Goal: Transaction & Acquisition: Purchase product/service

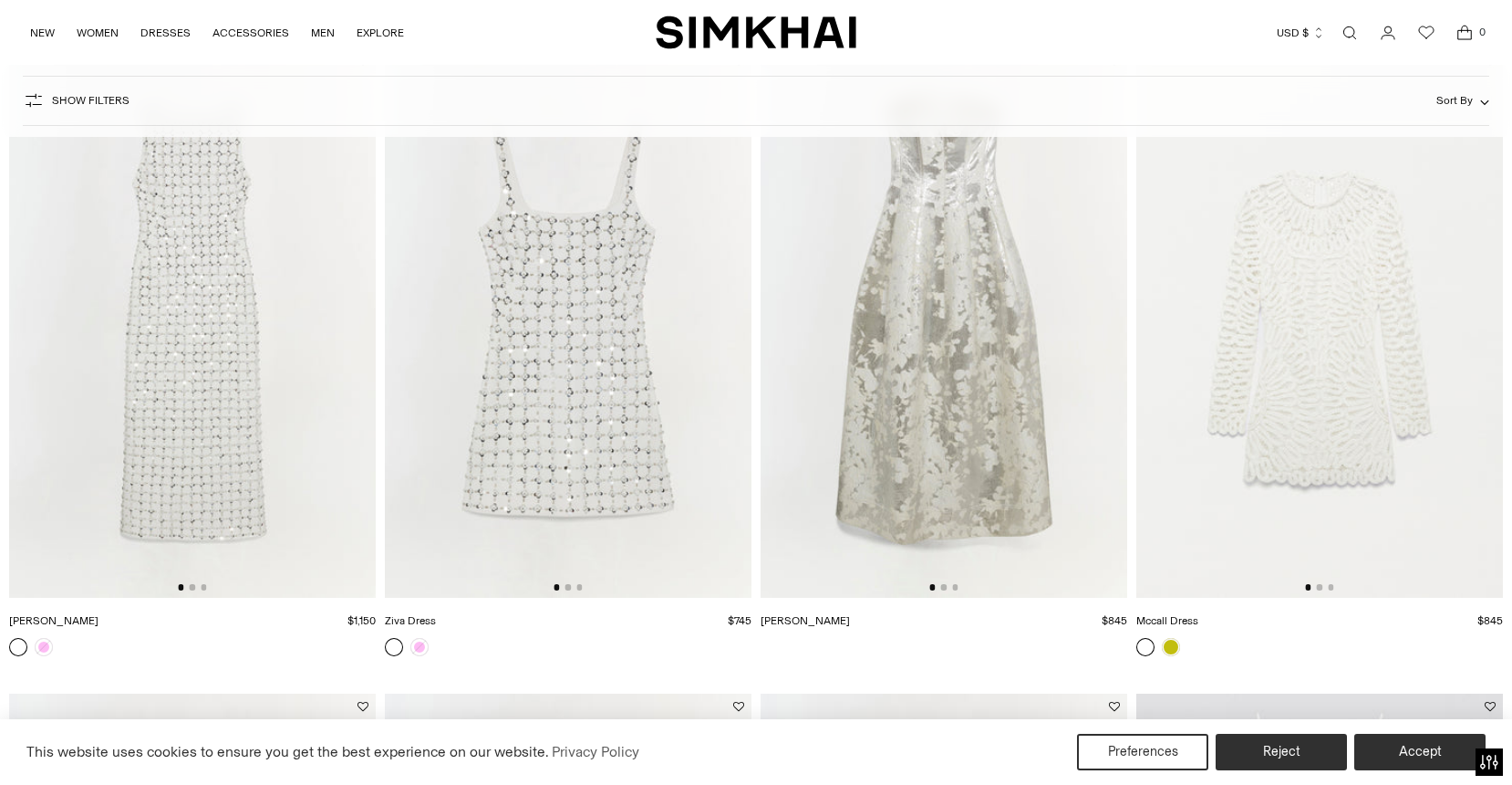
scroll to position [1498, 0]
click at [229, 411] on img at bounding box center [192, 324] width 367 height 551
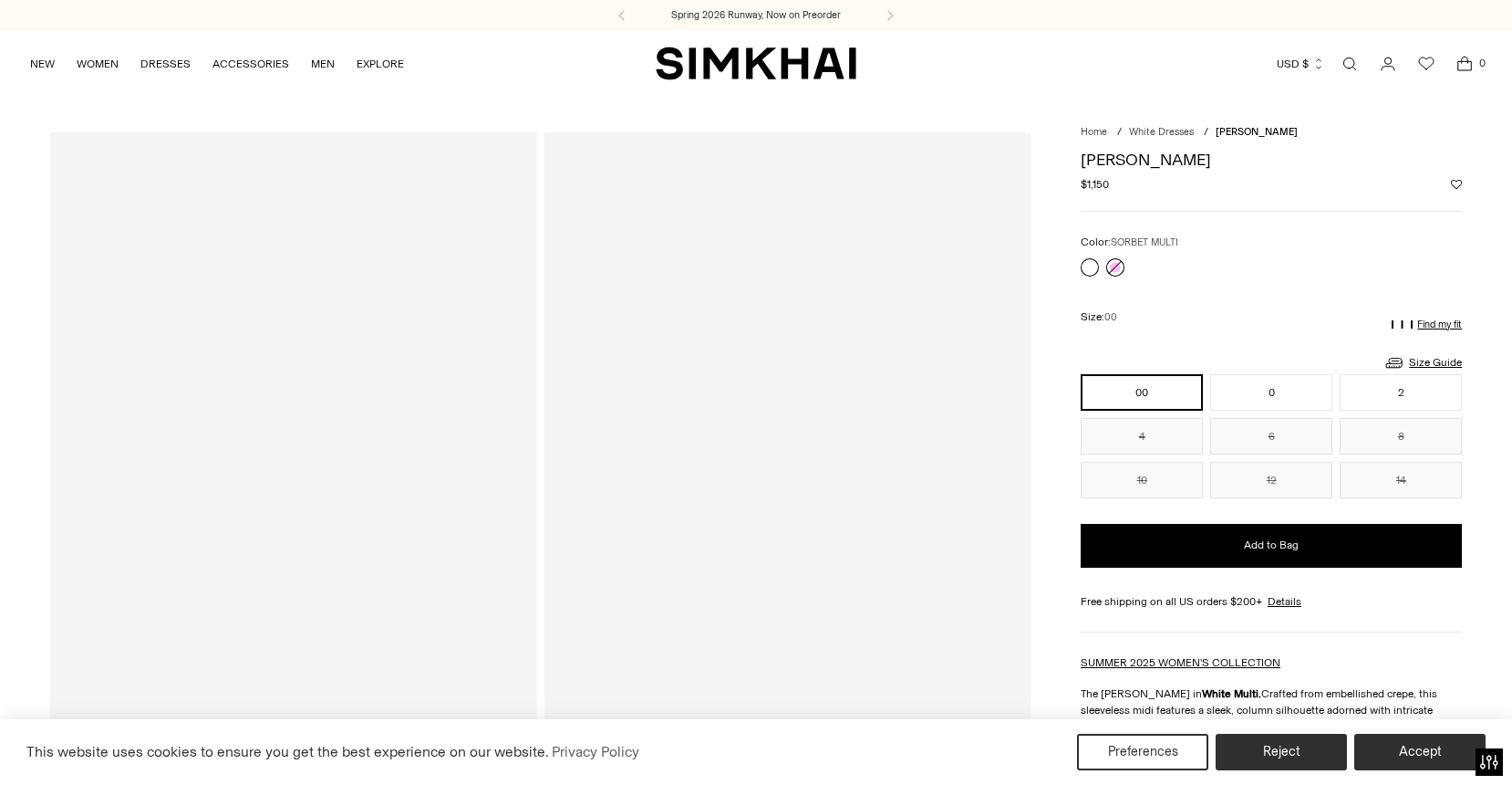
click at [1118, 268] on link at bounding box center [1115, 267] width 18 height 18
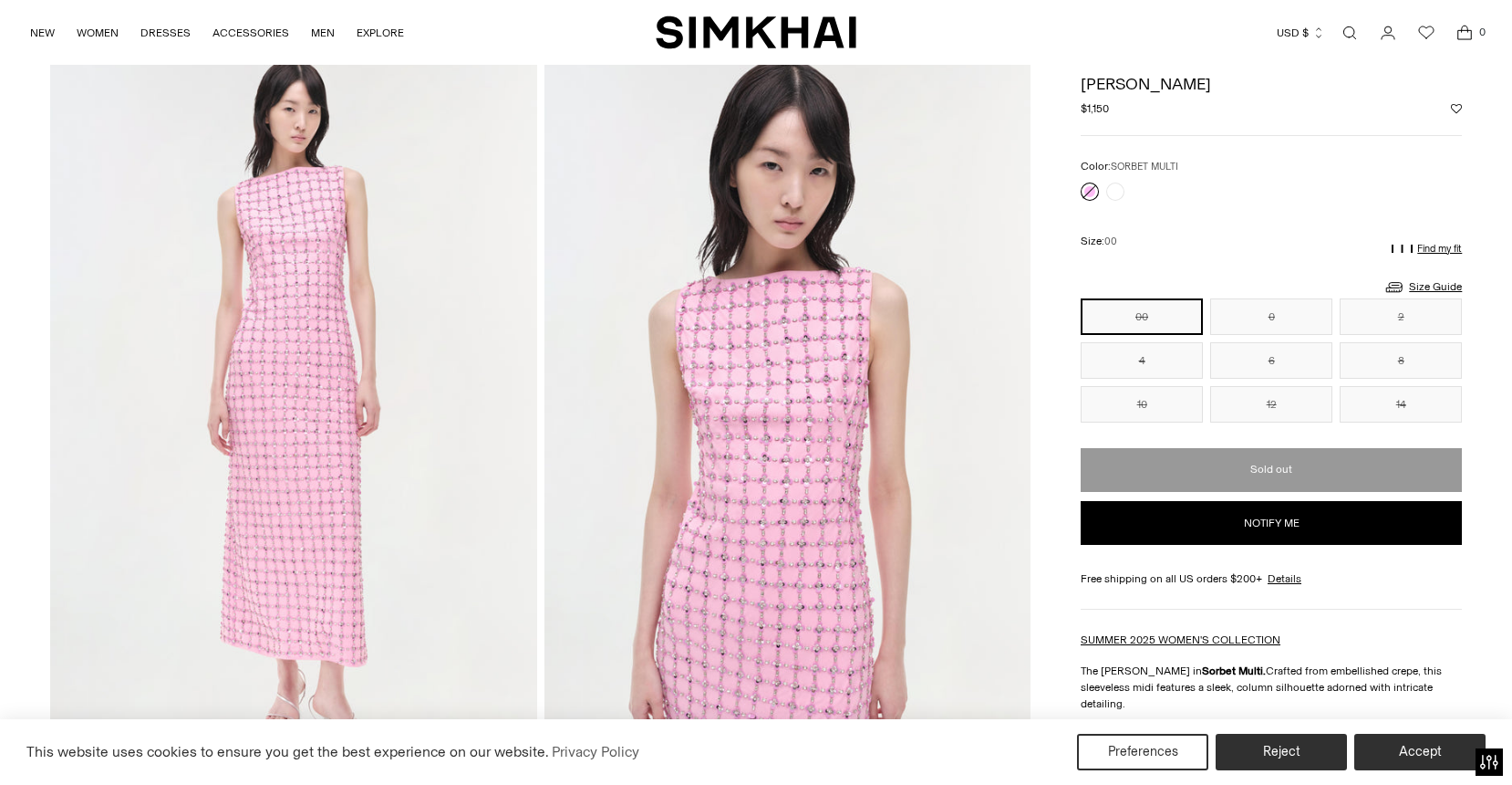
scroll to position [72, 0]
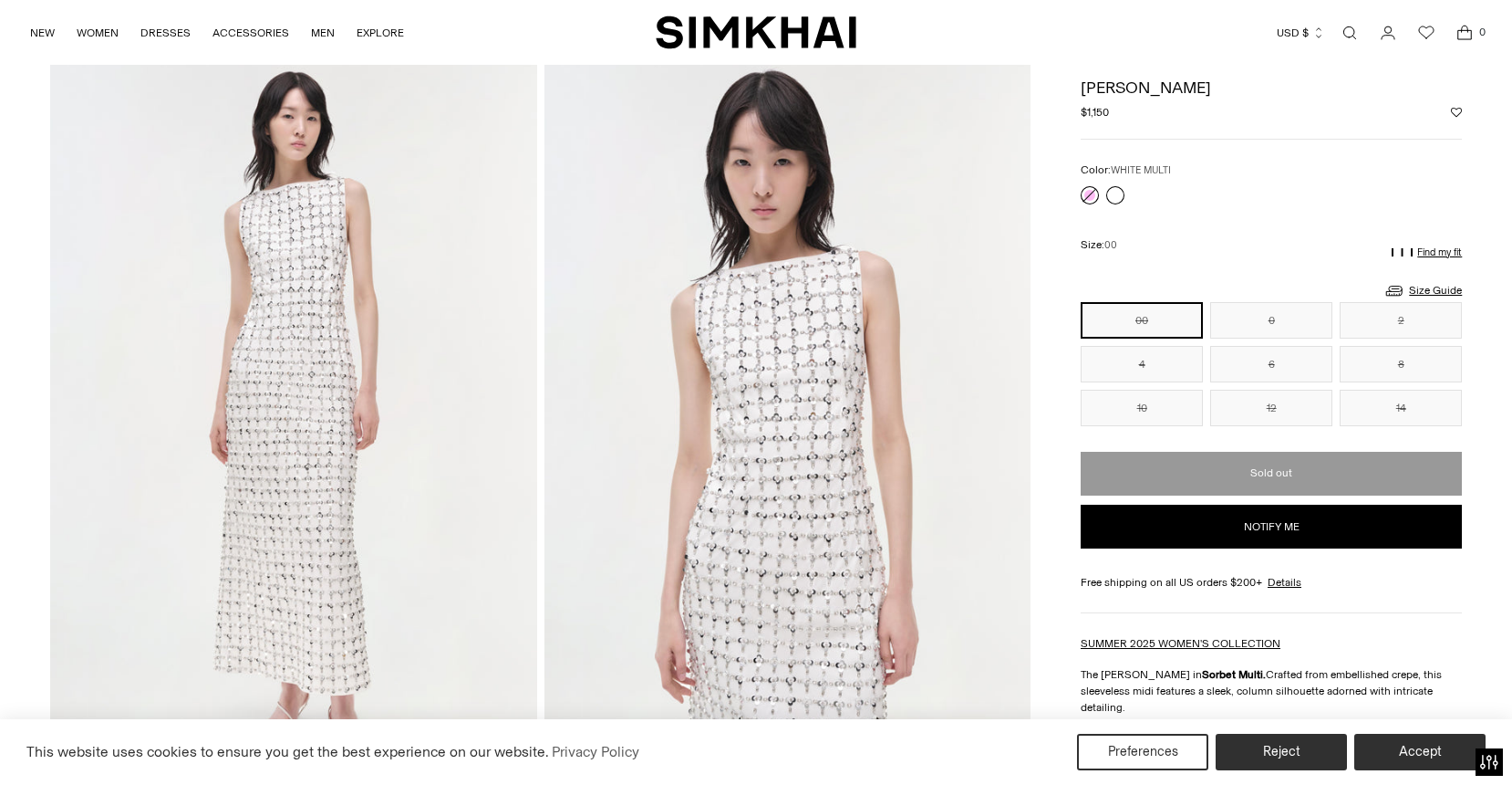
click at [1116, 192] on link at bounding box center [1115, 195] width 18 height 18
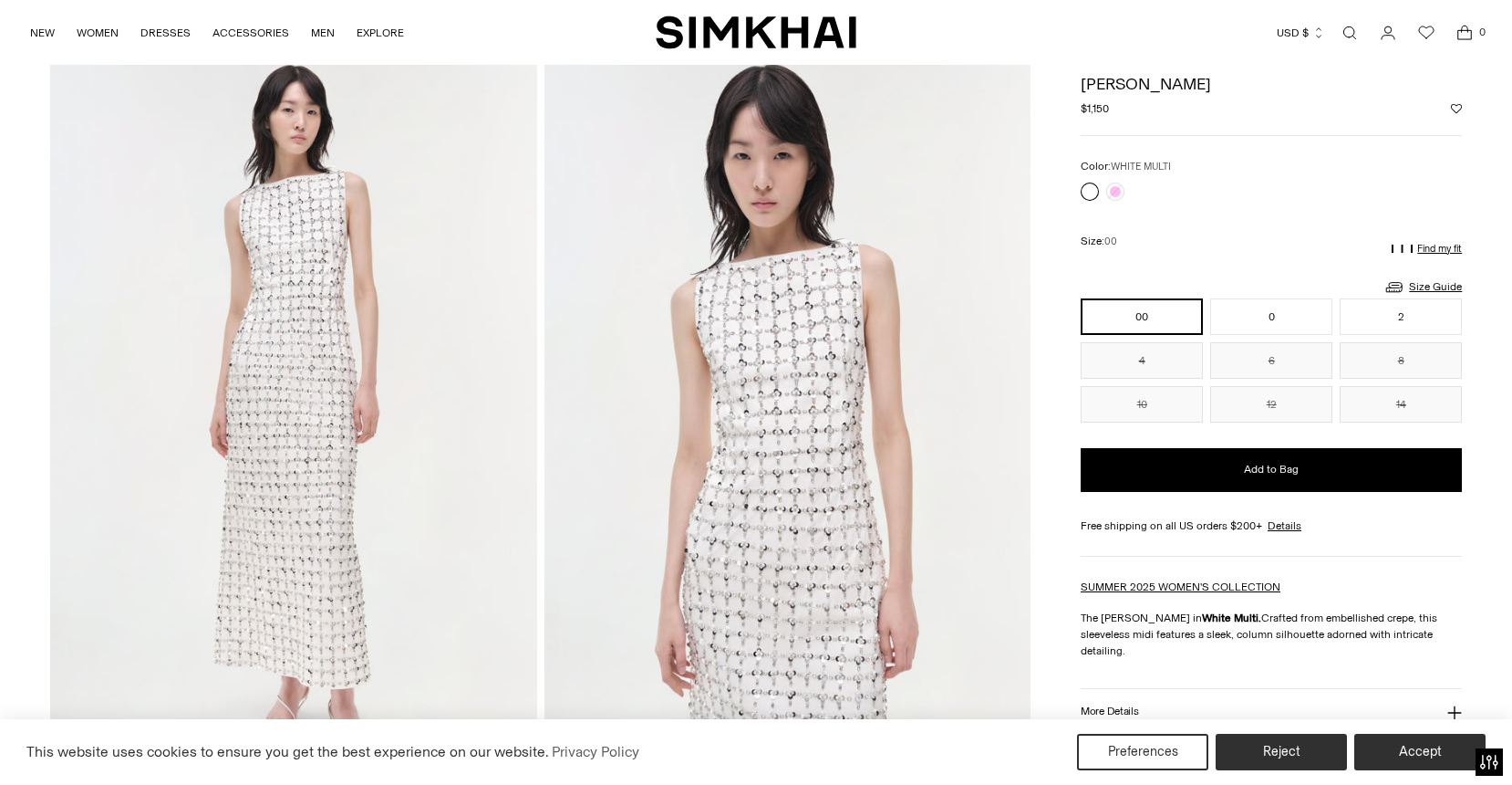
scroll to position [12, 0]
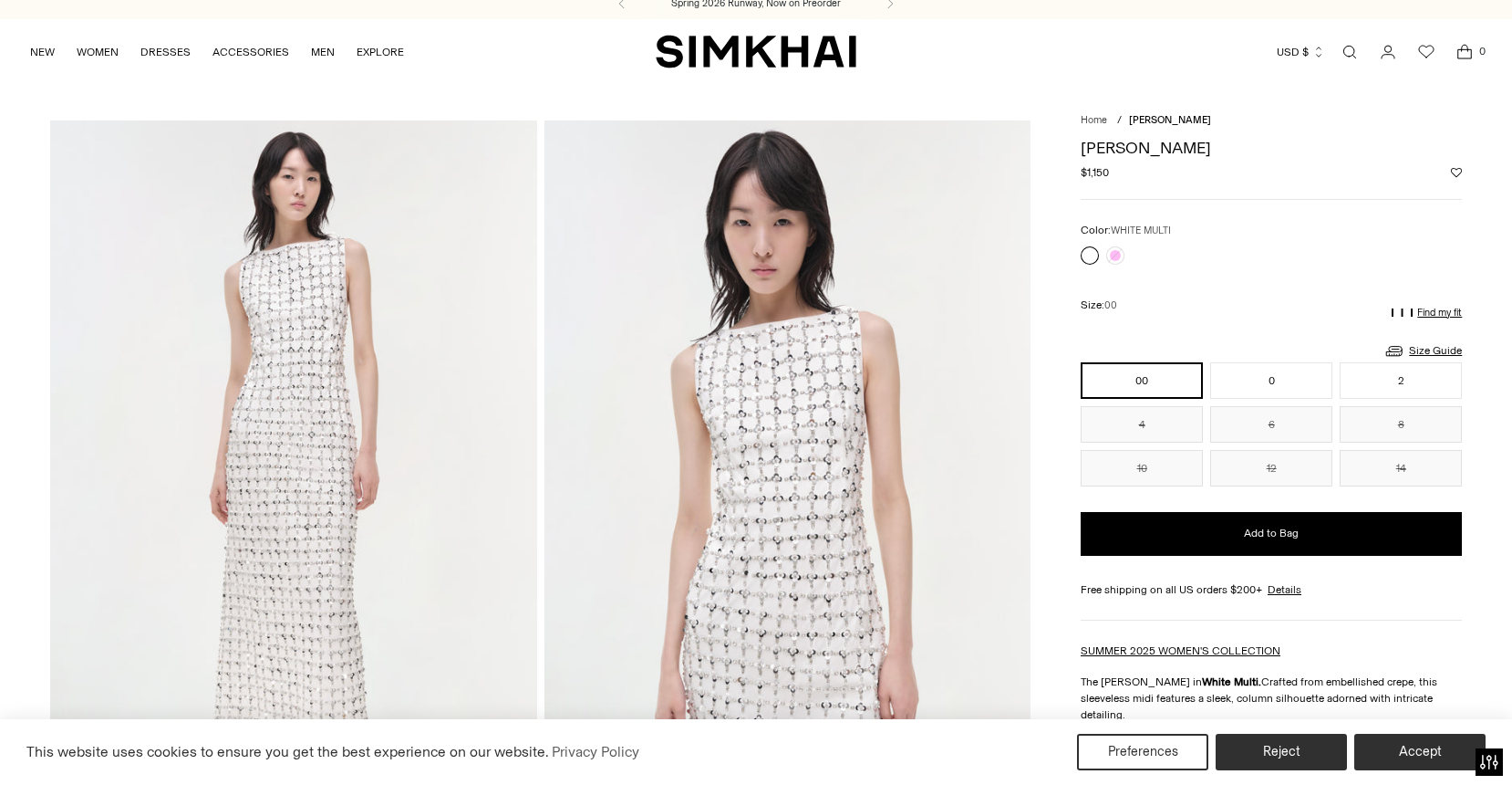
click at [902, 438] on img at bounding box center [788, 485] width 487 height 731
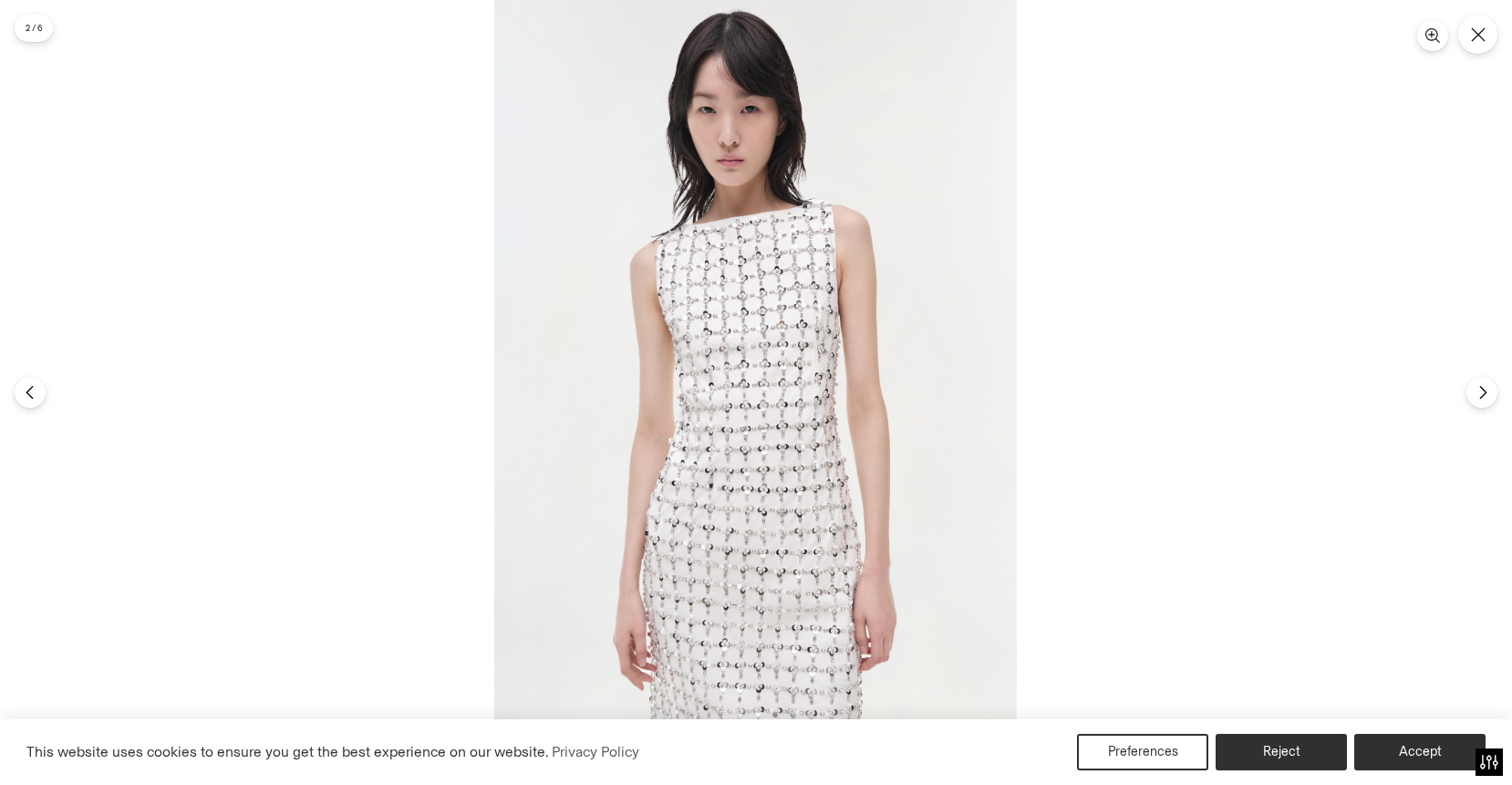
click at [792, 356] on img at bounding box center [755, 392] width 522 height 785
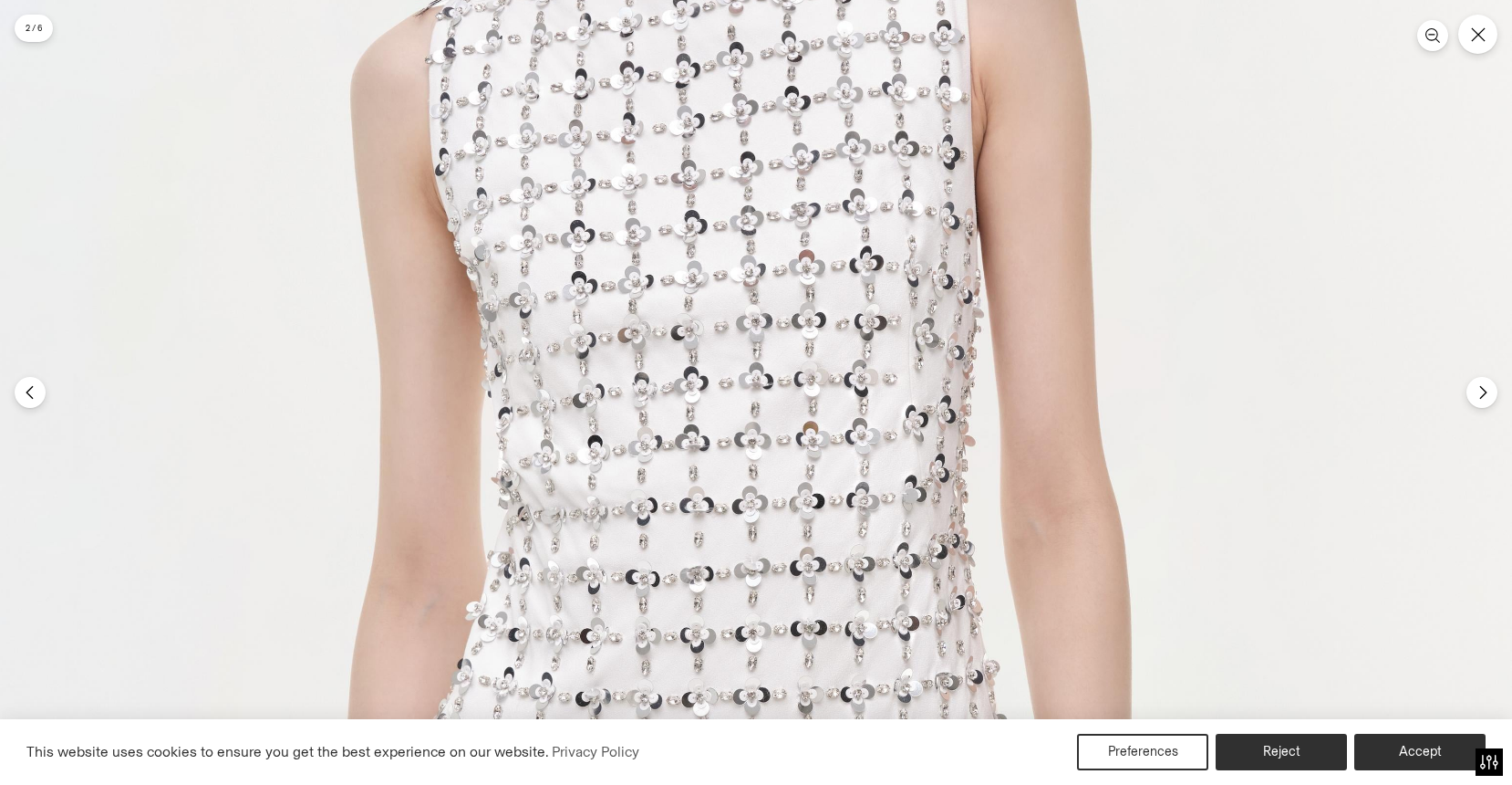
click at [792, 356] on img at bounding box center [727, 466] width 1568 height 2354
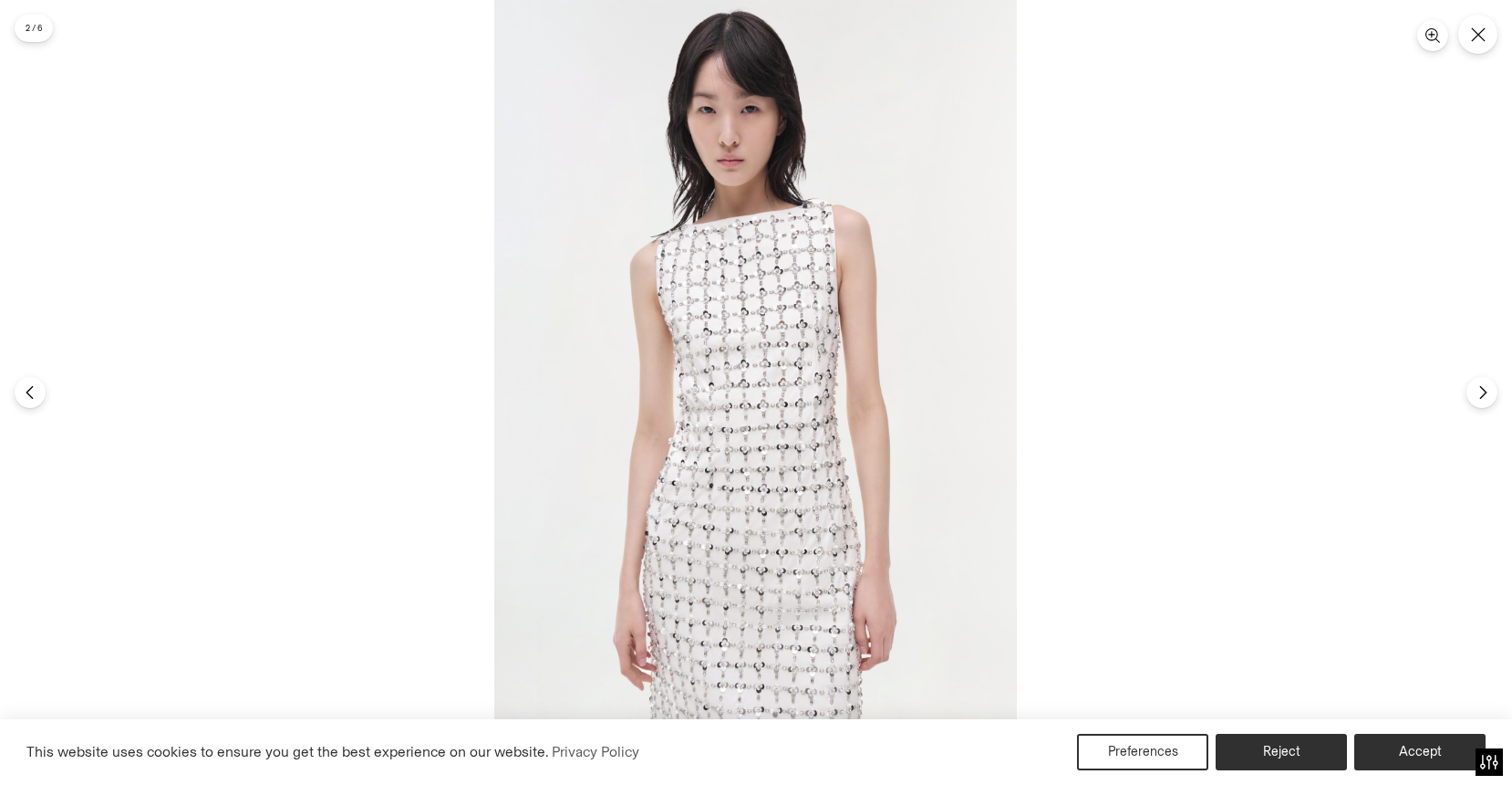
click at [792, 356] on img at bounding box center [755, 392] width 522 height 785
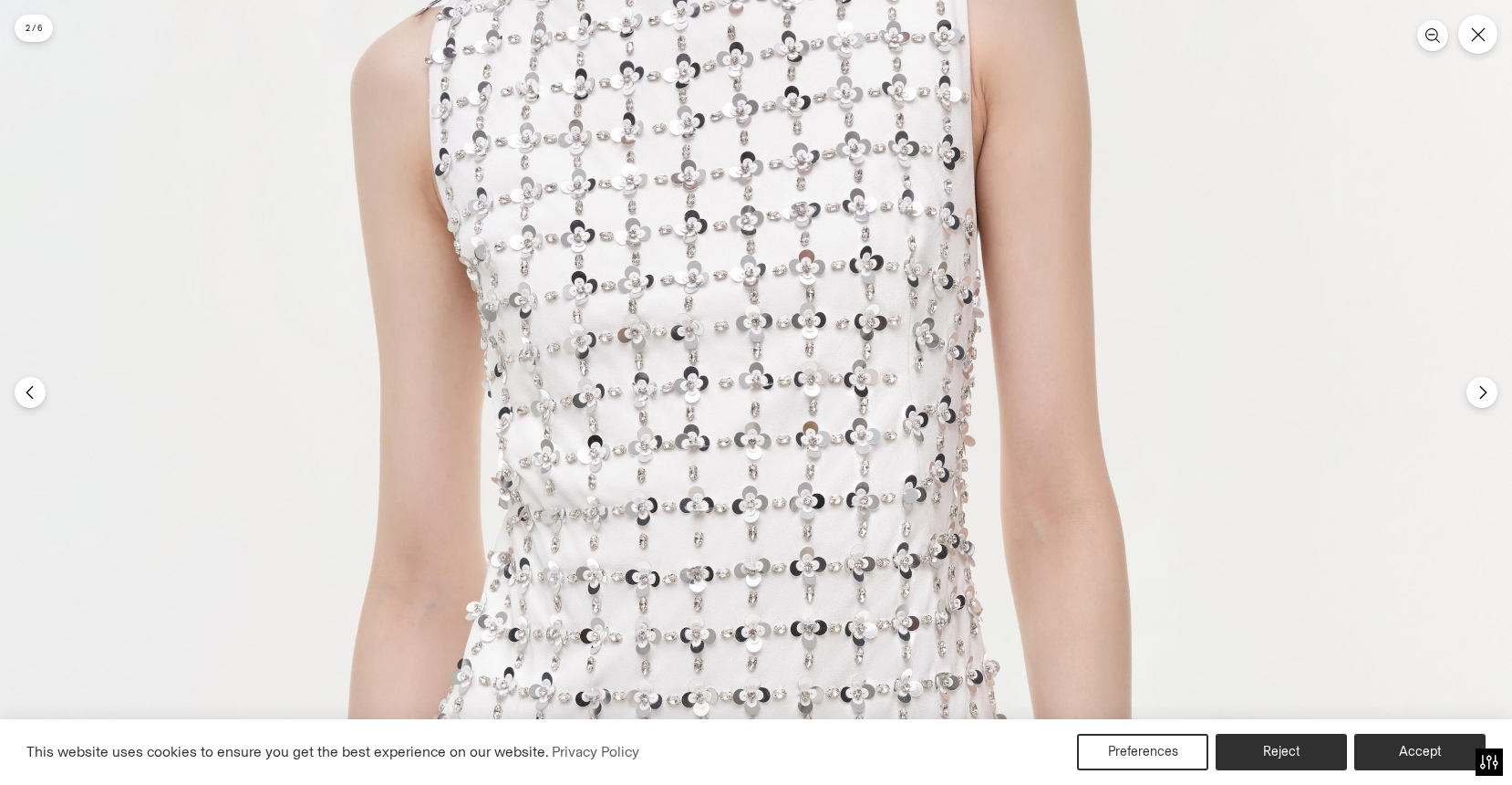
click at [792, 356] on img at bounding box center [727, 466] width 1568 height 2354
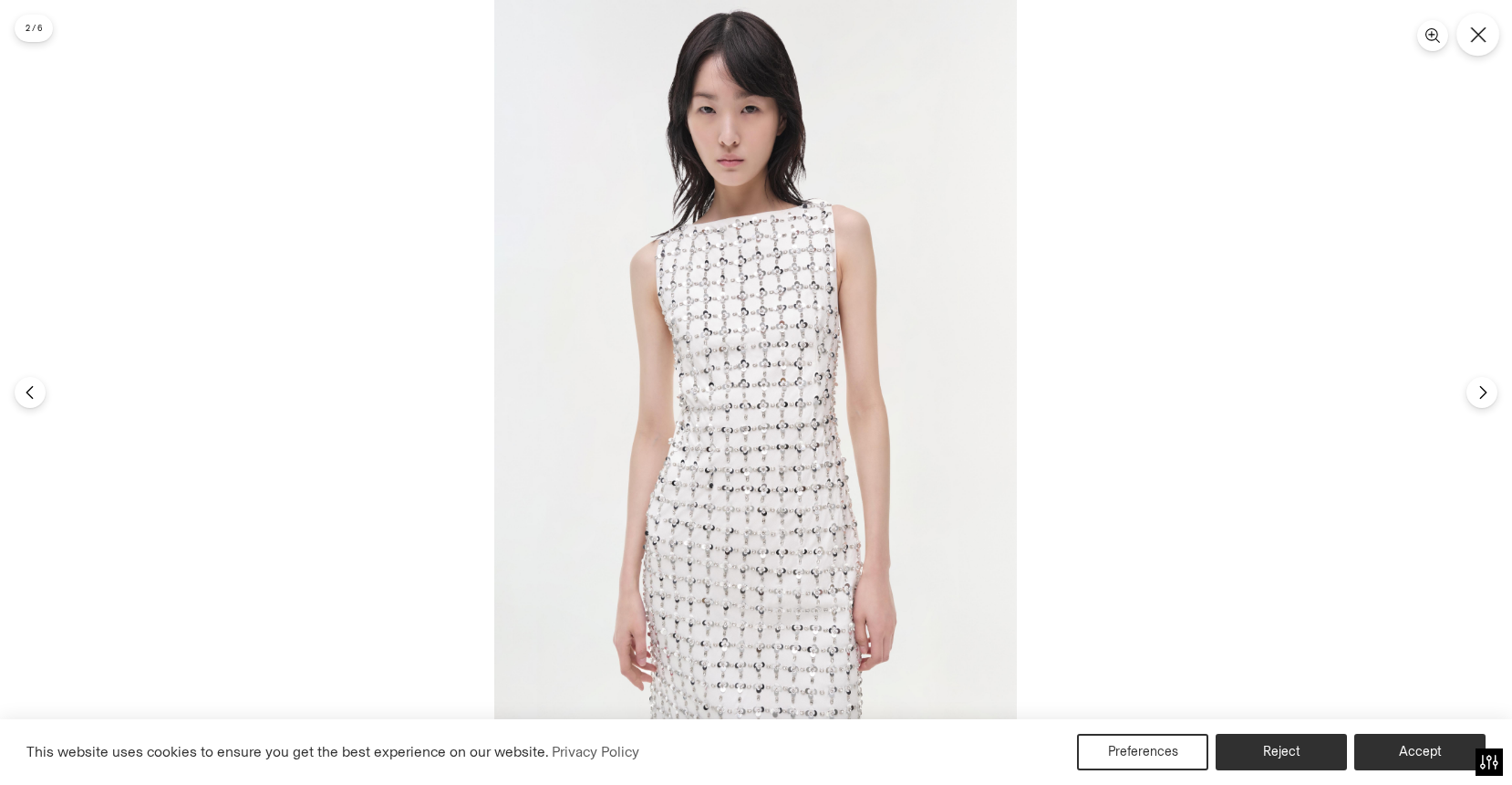
click at [1471, 37] on icon "Close" at bounding box center [1478, 34] width 17 height 17
